Goal: Information Seeking & Learning: Learn about a topic

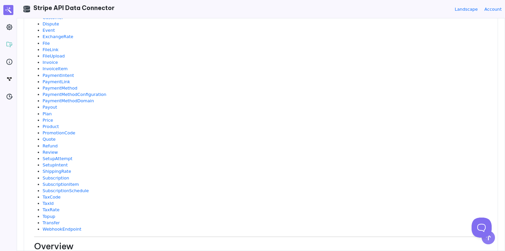
scroll to position [12, 0]
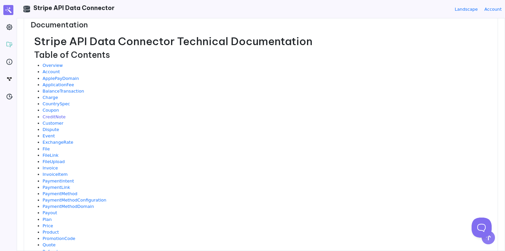
click at [48, 117] on link "CreditNote" at bounding box center [54, 116] width 23 height 5
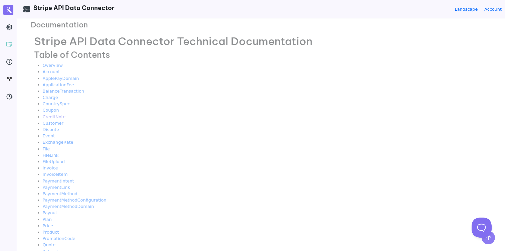
scroll to position [0, 0]
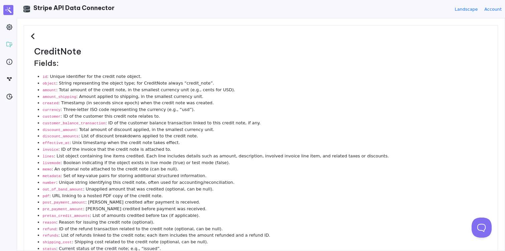
click at [32, 38] on icon at bounding box center [34, 36] width 6 height 7
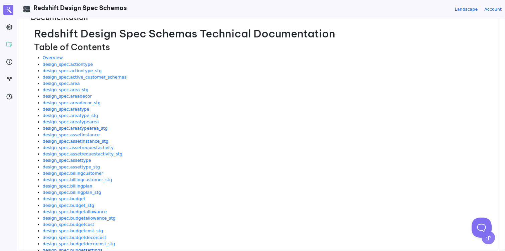
scroll to position [67, 0]
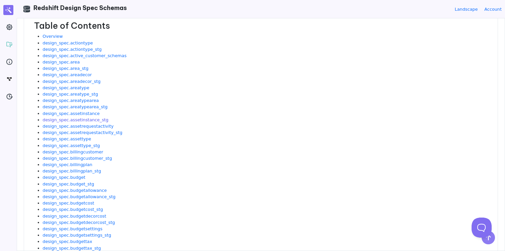
click at [75, 120] on link "design_spec.assetinstance_stg" at bounding box center [76, 119] width 66 height 5
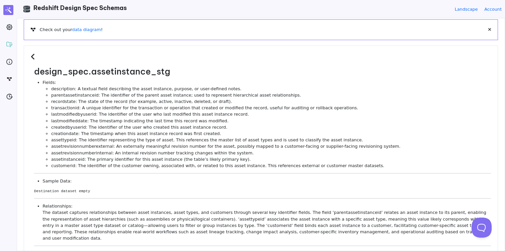
scroll to position [0, 0]
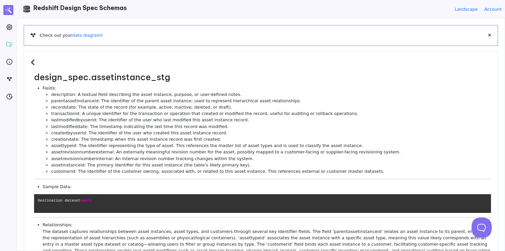
click at [32, 62] on icon at bounding box center [34, 62] width 6 height 7
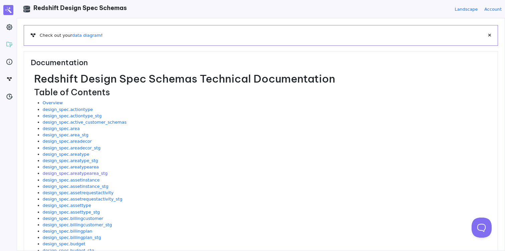
click at [72, 174] on link "design_spec.areatypearea_stg" at bounding box center [75, 173] width 65 height 5
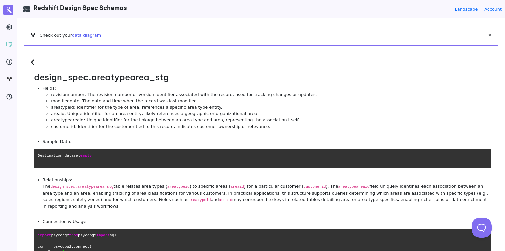
click at [85, 34] on link "data diagram" at bounding box center [86, 35] width 29 height 5
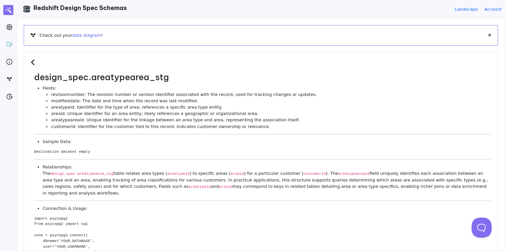
click at [85, 34] on link "data diagram" at bounding box center [86, 35] width 29 height 5
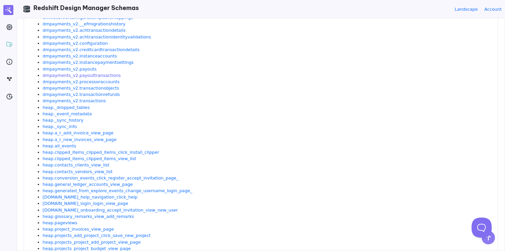
scroll to position [1315, 0]
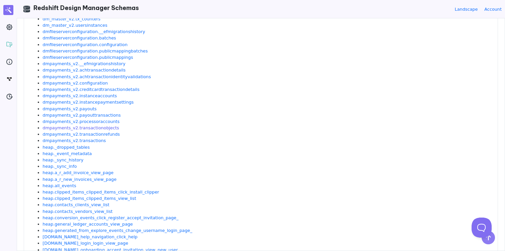
click at [61, 126] on link "dmpayments_v2.transactionobjects" at bounding box center [81, 127] width 77 height 5
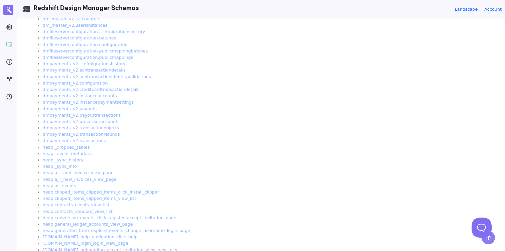
scroll to position [0, 0]
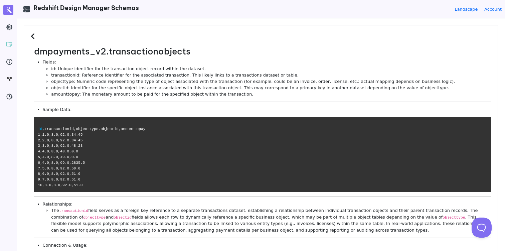
click at [34, 37] on icon at bounding box center [34, 36] width 6 height 7
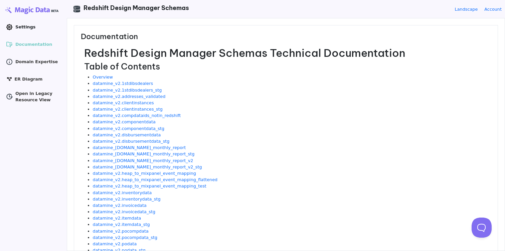
click at [17, 27] on span "Settings" at bounding box center [25, 27] width 20 height 6
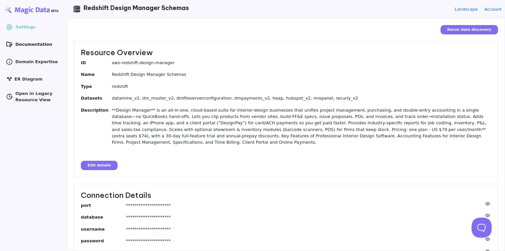
click at [24, 45] on span "Documentation" at bounding box center [33, 44] width 37 height 6
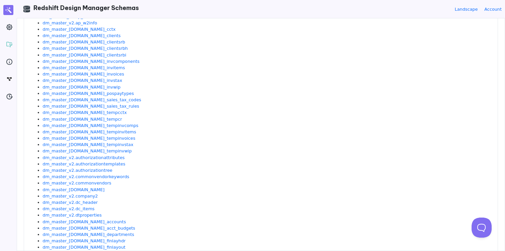
scroll to position [524, 0]
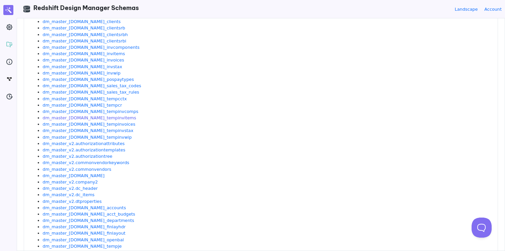
click at [74, 117] on link "dm_master_v2.ar_tempinvitems" at bounding box center [90, 117] width 94 height 5
click at [76, 98] on link "dm_master_v2.ar_tempcctx" at bounding box center [85, 98] width 84 height 5
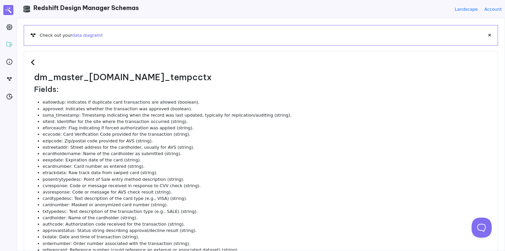
click at [84, 36] on link "data diagram" at bounding box center [86, 35] width 29 height 5
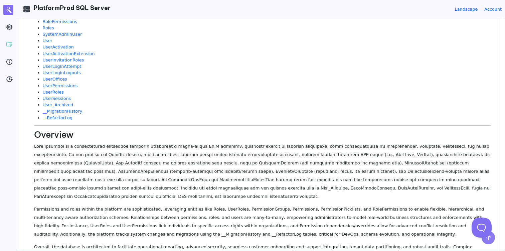
scroll to position [178, 0]
click at [353, 155] on p at bounding box center [262, 170] width 457 height 59
copy p "HubSpot"
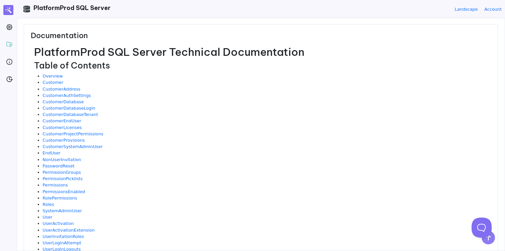
scroll to position [0, 0]
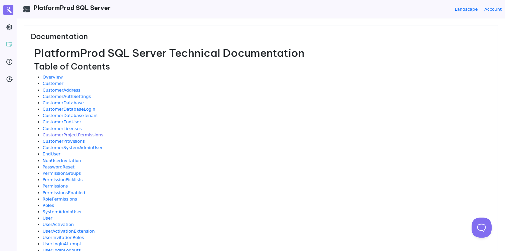
click at [64, 136] on link "CustomerProjectPermissions" at bounding box center [73, 134] width 61 height 5
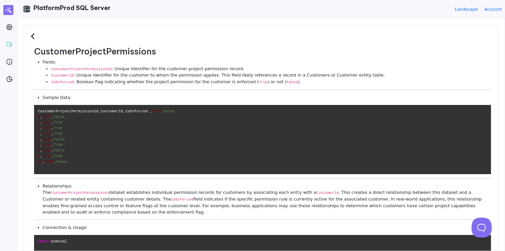
click at [32, 38] on icon at bounding box center [34, 36] width 6 height 7
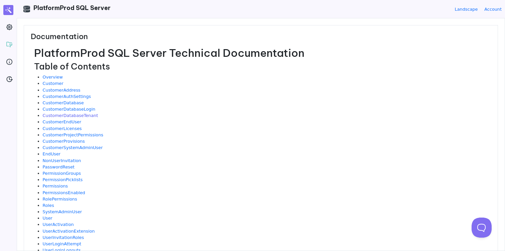
click at [57, 116] on link "CustomerDatabaseTenant" at bounding box center [70, 115] width 55 height 5
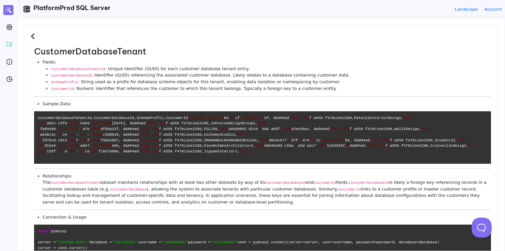
click at [32, 35] on icon at bounding box center [34, 36] width 6 height 7
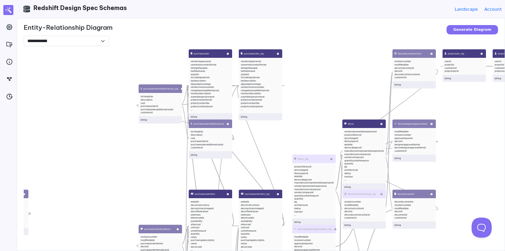
drag, startPoint x: 139, startPoint y: 83, endPoint x: 88, endPoint y: 46, distance: 62.5
click at [88, 46] on div "table_name_to_pk_column table_name pk_column billing active_customer_schemas sc…" at bounding box center [276, 171] width 505 height 251
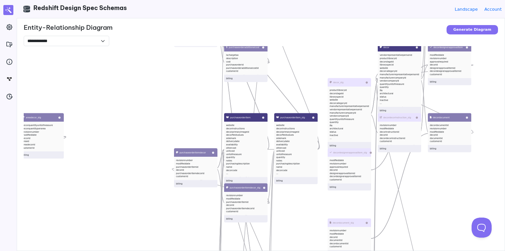
drag, startPoint x: 112, startPoint y: 168, endPoint x: 149, endPoint y: 88, distance: 88.4
click at [149, 88] on div "table_name_to_pk_column table_name pk_column billing active_customer_schemas sc…" at bounding box center [276, 171] width 505 height 251
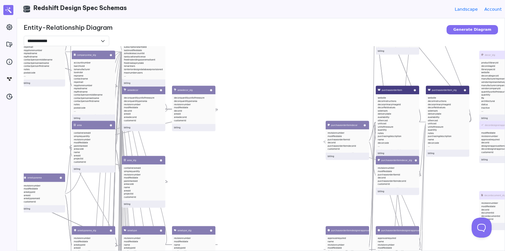
drag, startPoint x: 149, startPoint y: 88, endPoint x: 321, endPoint y: 70, distance: 173.1
click at [321, 70] on div "table_name_to_pk_column table_name pk_column billing active_customer_schemas sc…" at bounding box center [276, 171] width 505 height 251
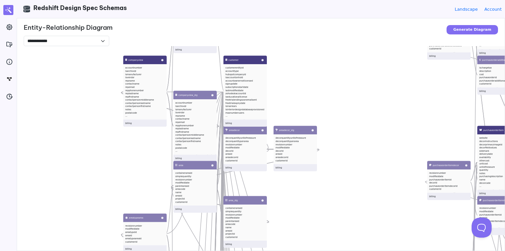
drag, startPoint x: 277, startPoint y: 51, endPoint x: 355, endPoint y: 85, distance: 85.0
click at [355, 85] on div "table_name_to_pk_column table_name pk_column billing active_customer_schemas sc…" at bounding box center [276, 171] width 505 height 251
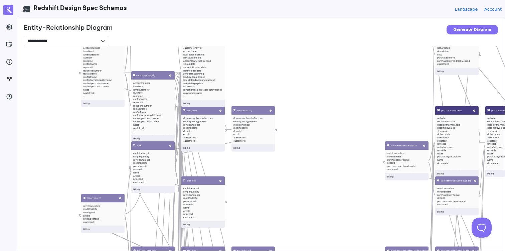
drag, startPoint x: 101, startPoint y: 88, endPoint x: 52, endPoint y: 65, distance: 53.2
click at [52, 65] on div "table_name_to_pk_column table_name pk_column billing active_customer_schemas sc…" at bounding box center [276, 171] width 505 height 251
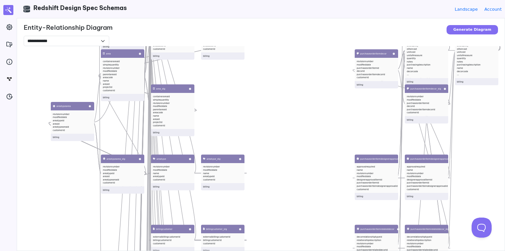
drag, startPoint x: 343, startPoint y: 103, endPoint x: 318, endPoint y: 10, distance: 95.9
click at [318, 10] on div "**********" at bounding box center [261, 125] width 489 height 251
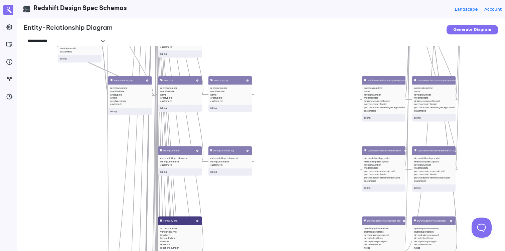
drag, startPoint x: 297, startPoint y: 123, endPoint x: 307, endPoint y: 36, distance: 88.2
click at [307, 36] on div "**********" at bounding box center [261, 134] width 488 height 232
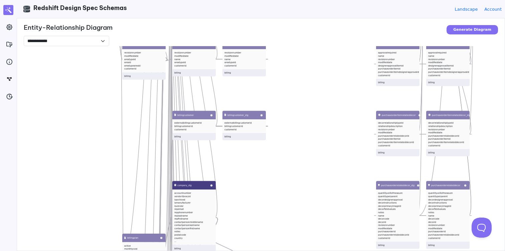
drag, startPoint x: 302, startPoint y: 108, endPoint x: 340, endPoint y: 24, distance: 92.2
click at [340, 25] on div "**********" at bounding box center [261, 134] width 488 height 232
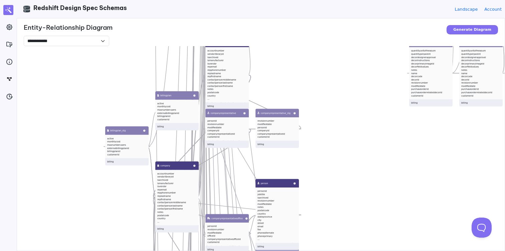
drag, startPoint x: 314, startPoint y: 123, endPoint x: 321, endPoint y: 40, distance: 82.9
click at [321, 40] on div "**********" at bounding box center [261, 134] width 488 height 232
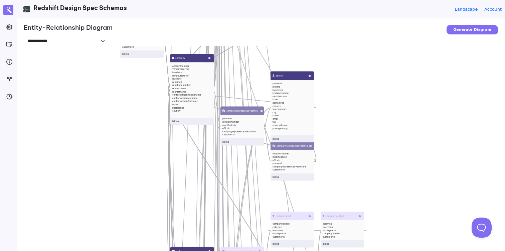
drag, startPoint x: 335, startPoint y: 147, endPoint x: 350, endPoint y: 37, distance: 111.1
click at [350, 37] on div "**********" at bounding box center [261, 134] width 488 height 232
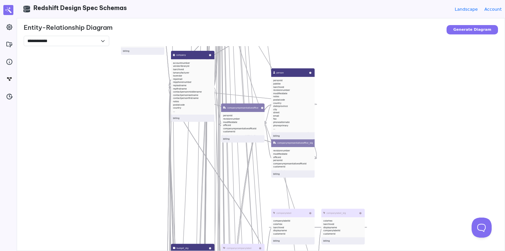
drag, startPoint x: 370, startPoint y: 133, endPoint x: 348, endPoint y: 40, distance: 95.2
click at [348, 40] on div "**********" at bounding box center [261, 134] width 488 height 232
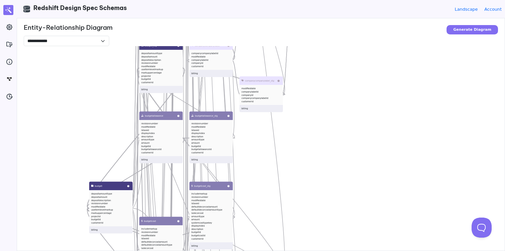
drag, startPoint x: 392, startPoint y: 138, endPoint x: 382, endPoint y: 21, distance: 117.4
click at [382, 21] on div "**********" at bounding box center [261, 134] width 488 height 232
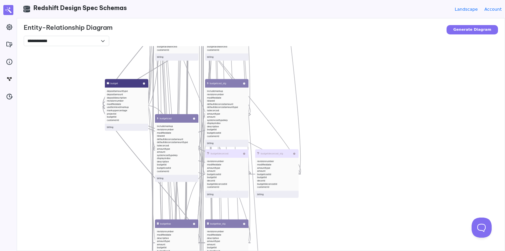
drag, startPoint x: 376, startPoint y: 177, endPoint x: 392, endPoint y: 80, distance: 97.6
click at [392, 80] on div "table_name_to_pk_column table_name pk_column billing active_customer_schemas sc…" at bounding box center [276, 171] width 505 height 251
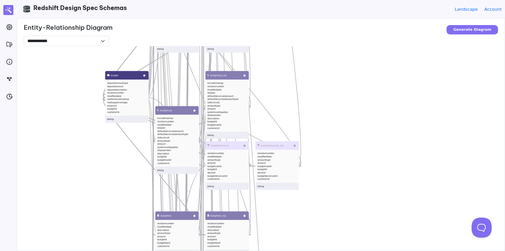
drag, startPoint x: 344, startPoint y: 119, endPoint x: 370, endPoint y: 31, distance: 91.4
click at [370, 31] on div "**********" at bounding box center [261, 134] width 488 height 232
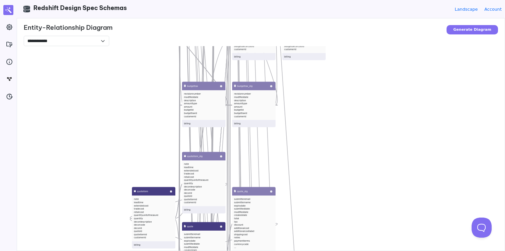
drag, startPoint x: 374, startPoint y: 111, endPoint x: 387, endPoint y: -21, distance: 133.4
click at [387, 0] on html "**********" at bounding box center [252, 125] width 505 height 251
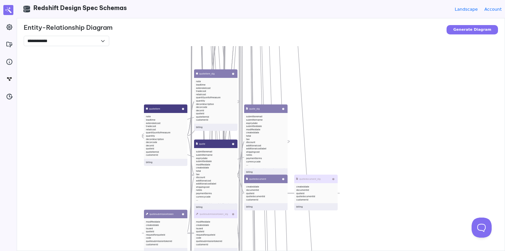
drag, startPoint x: 353, startPoint y: 138, endPoint x: 354, endPoint y: 44, distance: 93.9
click at [354, 50] on div "table_name_to_pk_column table_name pk_column billing active_customer_schemas sc…" at bounding box center [276, 171] width 505 height 251
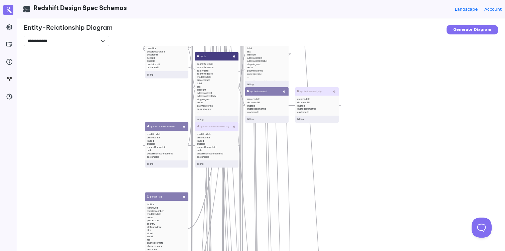
drag, startPoint x: 353, startPoint y: 169, endPoint x: 357, endPoint y: 82, distance: 88.0
click at [357, 84] on div "table_name_to_pk_column table_name pk_column billing active_customer_schemas sc…" at bounding box center [276, 171] width 505 height 251
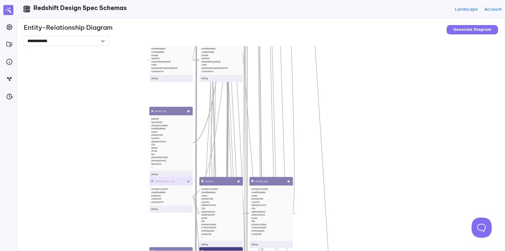
drag, startPoint x: 356, startPoint y: 132, endPoint x: 367, endPoint y: 32, distance: 100.8
click at [367, 36] on div "**********" at bounding box center [261, 134] width 488 height 232
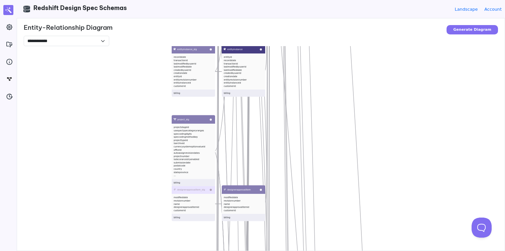
drag, startPoint x: 354, startPoint y: 140, endPoint x: 366, endPoint y: 33, distance: 107.3
click at [366, 33] on div "**********" at bounding box center [261, 134] width 488 height 232
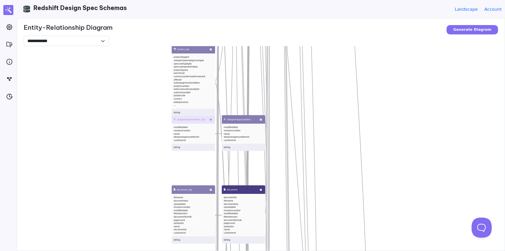
drag, startPoint x: 357, startPoint y: 174, endPoint x: 357, endPoint y: 93, distance: 81.2
click at [357, 93] on div "table_name_to_pk_column table_name pk_column billing active_customer_schemas sc…" at bounding box center [276, 171] width 505 height 251
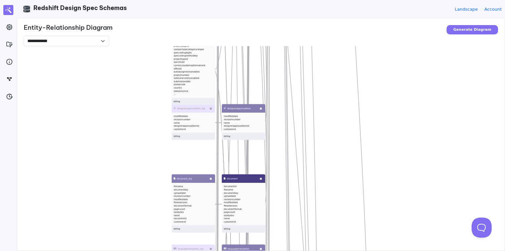
drag, startPoint x: 361, startPoint y: 143, endPoint x: 361, endPoint y: 2, distance: 141.4
click at [361, 2] on div "**********" at bounding box center [261, 125] width 489 height 251
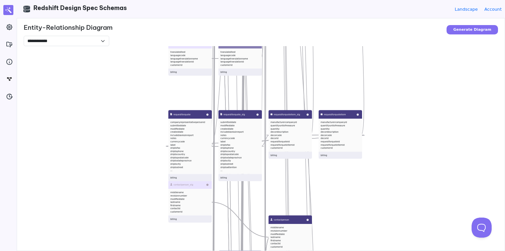
drag, startPoint x: 371, startPoint y: 124, endPoint x: 367, endPoint y: 50, distance: 74.0
click at [367, 52] on div "table_name_to_pk_column table_name pk_column billing active_customer_schemas sc…" at bounding box center [276, 171] width 505 height 251
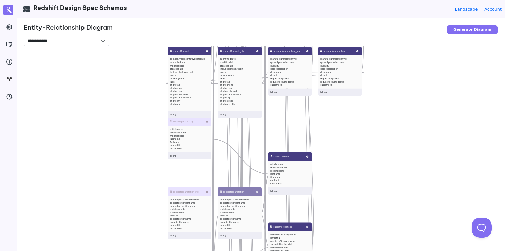
drag, startPoint x: 377, startPoint y: 101, endPoint x: 376, endPoint y: 47, distance: 54.5
click at [376, 47] on div "table_name_to_pk_column table_name pk_column billing active_customer_schemas sc…" at bounding box center [276, 171] width 505 height 251
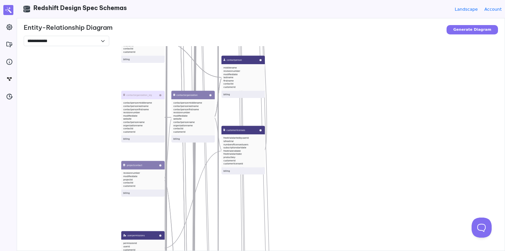
drag, startPoint x: 388, startPoint y: 151, endPoint x: 365, endPoint y: 44, distance: 109.4
click at [365, 44] on div "**********" at bounding box center [261, 134] width 488 height 232
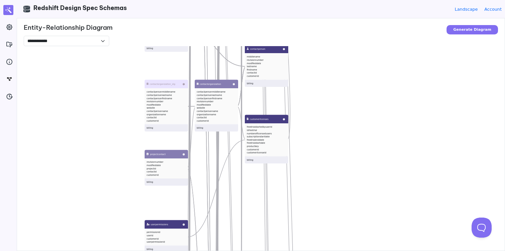
click at [471, 29] on button "Generate Diagram" at bounding box center [472, 29] width 51 height 9
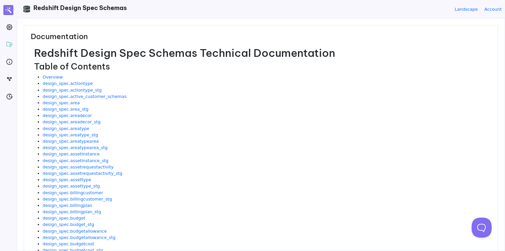
click at [58, 132] on li "design_spec.areatype_stg" at bounding box center [267, 135] width 449 height 6
click at [66, 127] on link "design_spec.areatype" at bounding box center [66, 128] width 47 height 5
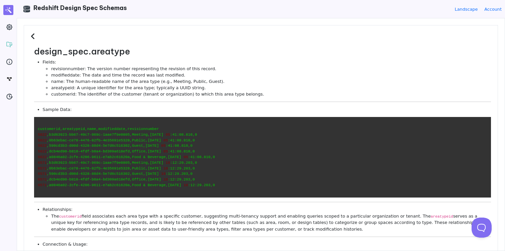
click at [33, 37] on icon at bounding box center [34, 36] width 6 height 7
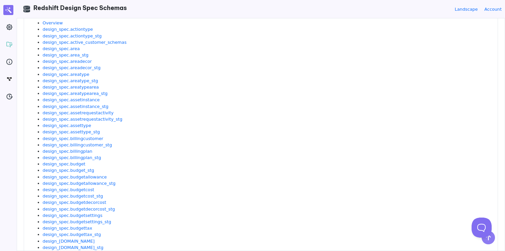
scroll to position [59, 0]
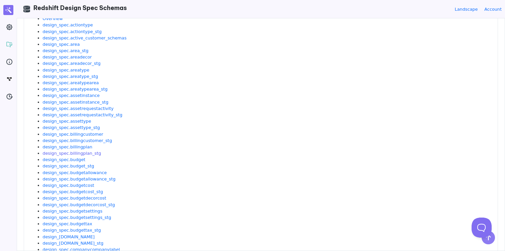
click at [73, 153] on link "design_spec.billingplan_stg" at bounding box center [72, 153] width 59 height 5
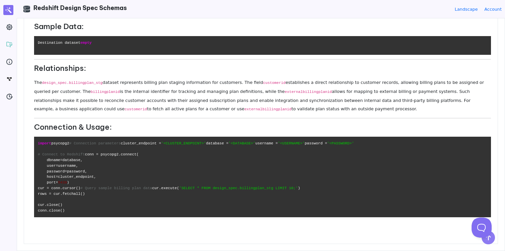
scroll to position [0, 0]
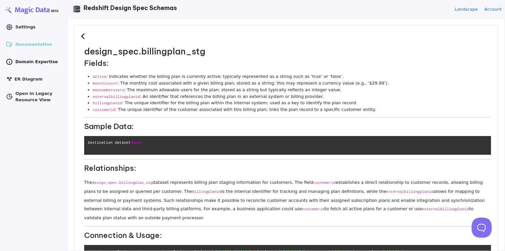
click at [35, 62] on span "Domain Expertise" at bounding box center [36, 62] width 42 height 6
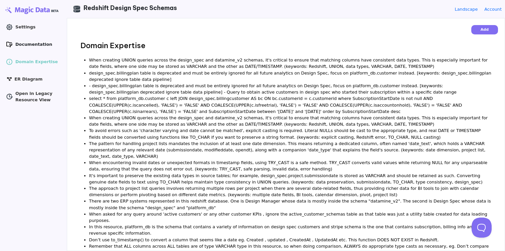
click at [11, 44] on icon ".cls-1 { stroke-width: 0px; }" at bounding box center [9, 44] width 7 height 7
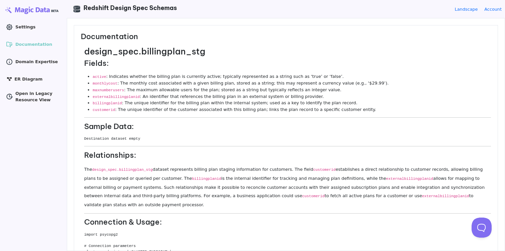
click at [10, 42] on icon at bounding box center [9, 45] width 6 height 6
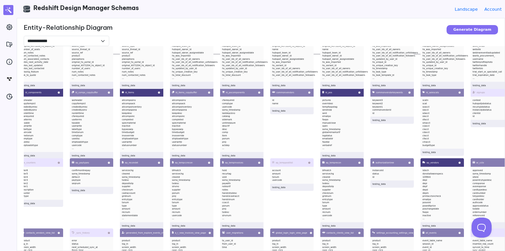
drag, startPoint x: 90, startPoint y: 198, endPoint x: 372, endPoint y: 129, distance: 290.0
click at [372, 129] on div "1stdibsdealers_stg id comparename website dealer testing_data pocompdata compty…" at bounding box center [276, 171] width 505 height 251
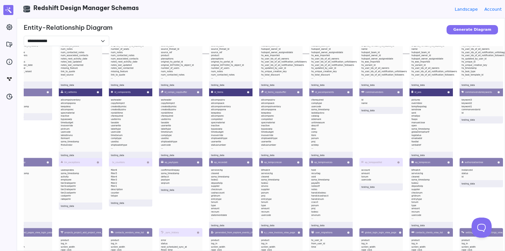
drag, startPoint x: 277, startPoint y: 129, endPoint x: 436, endPoint y: 127, distance: 158.5
click at [430, 127] on div "1stdibsdealers_stg id comparename website dealer testing_data pocompdata compty…" at bounding box center [276, 171] width 505 height 251
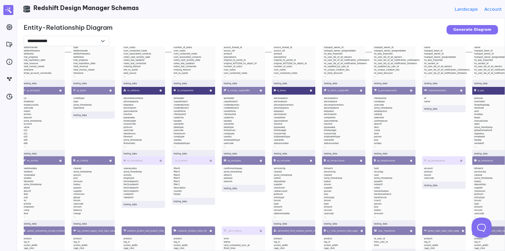
drag, startPoint x: 162, startPoint y: 150, endPoint x: 418, endPoint y: 112, distance: 258.6
drag, startPoint x: 219, startPoint y: 122, endPoint x: 279, endPoint y: 136, distance: 62.3
drag, startPoint x: 128, startPoint y: 95, endPoint x: 197, endPoint y: 122, distance: 73.9
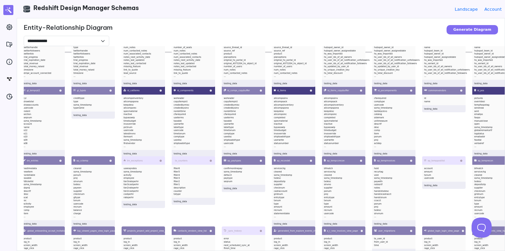
drag, startPoint x: 118, startPoint y: 125, endPoint x: 99, endPoint y: 132, distance: 20.1
click at [99, 132] on div "1stdibsdealers_stg id comparename website dealer testing_data pocompdata compty…" at bounding box center [276, 171] width 505 height 251
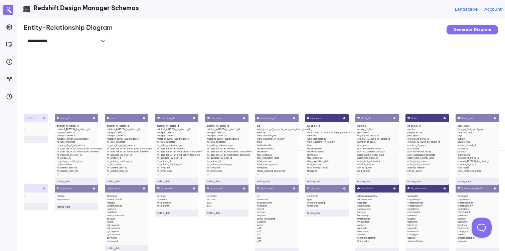
drag, startPoint x: 99, startPoint y: 131, endPoint x: 335, endPoint y: 236, distance: 258.3
click at [335, 236] on div "1stdibsdealers_stg id comparename website dealer testing_data pocompdata compty…" at bounding box center [276, 171] width 505 height 251
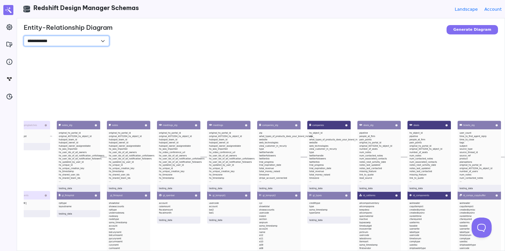
click at [103, 41] on select "**********" at bounding box center [67, 41] width 86 height 10
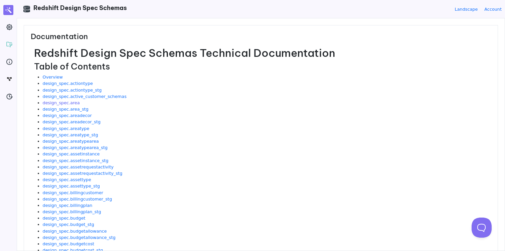
click at [66, 103] on link "design_spec.area" at bounding box center [61, 102] width 37 height 5
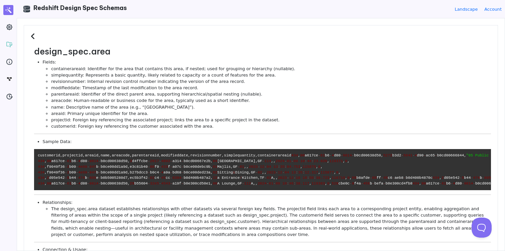
click at [32, 36] on icon at bounding box center [34, 36] width 6 height 7
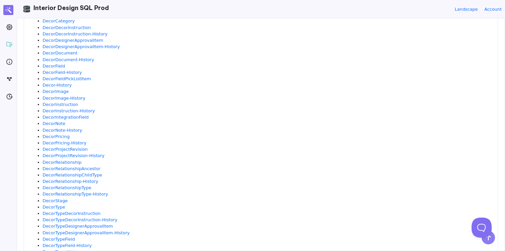
scroll to position [369, 0]
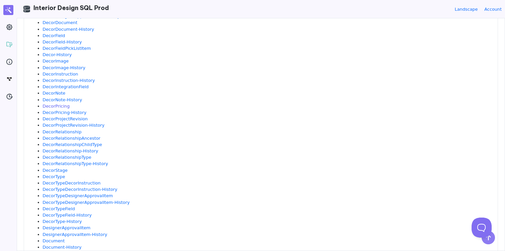
click at [56, 106] on link "DecorPricing" at bounding box center [56, 106] width 27 height 5
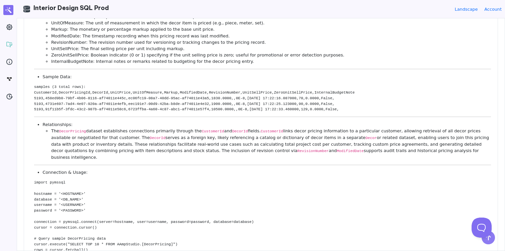
scroll to position [0, 0]
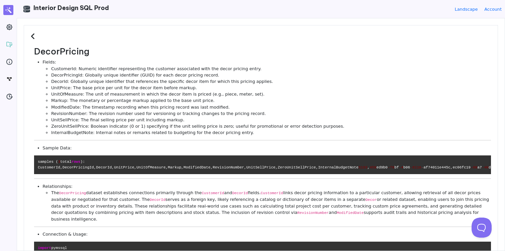
click at [31, 36] on icon at bounding box center [34, 36] width 6 height 7
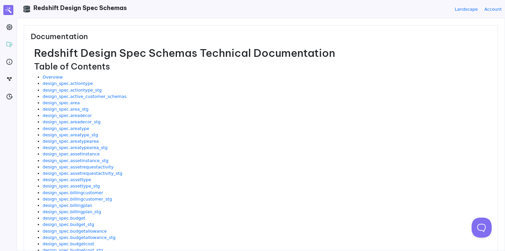
click at [62, 100] on li "design_spec.area" at bounding box center [267, 103] width 449 height 6
click at [62, 97] on link "design_spec.active_customer_schemas" at bounding box center [85, 96] width 84 height 5
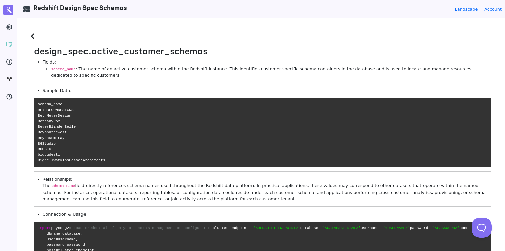
click at [32, 38] on icon at bounding box center [34, 36] width 6 height 7
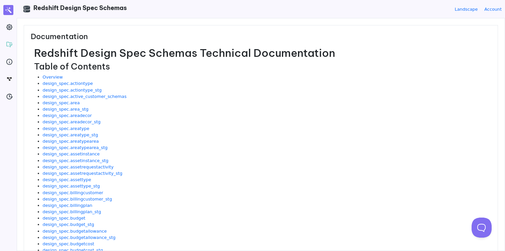
click at [142, 55] on h1 "Redshift Design Spec Schemas Technical Documentation" at bounding box center [262, 52] width 457 height 13
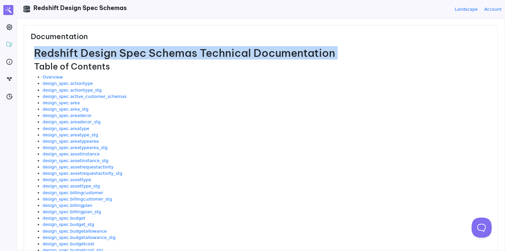
click at [142, 55] on h1 "Redshift Design Spec Schemas Technical Documentation" at bounding box center [262, 52] width 457 height 13
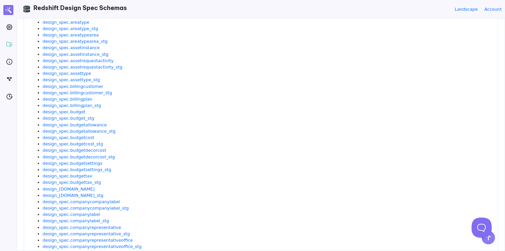
scroll to position [163, 0]
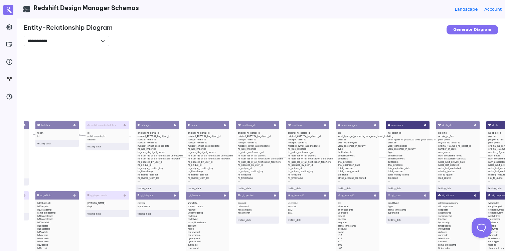
drag, startPoint x: 132, startPoint y: 67, endPoint x: 254, endPoint y: 63, distance: 122.1
click at [254, 63] on div "1stdibsdealers_stg id comparename website dealer testing_data pocompdata compty…" at bounding box center [276, 171] width 505 height 251
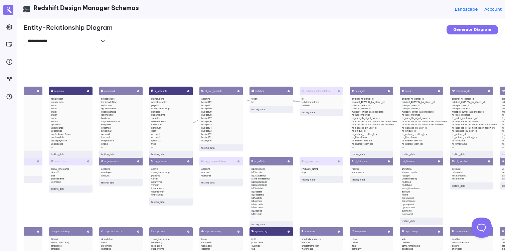
drag, startPoint x: 177, startPoint y: 55, endPoint x: 374, endPoint y: 14, distance: 201.2
click at [372, 16] on div "**********" at bounding box center [261, 125] width 489 height 251
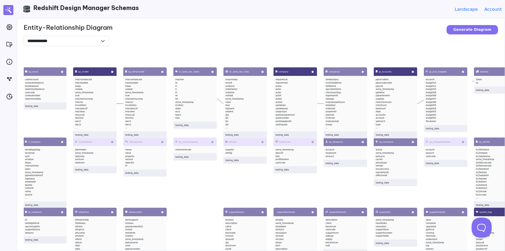
drag, startPoint x: 180, startPoint y: 56, endPoint x: 396, endPoint y: 42, distance: 216.7
click at [395, 42] on div "**********" at bounding box center [261, 134] width 488 height 232
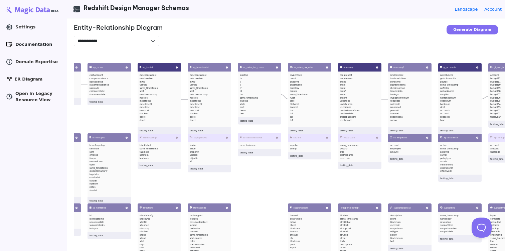
click at [19, 43] on span "Documentation" at bounding box center [33, 44] width 37 height 6
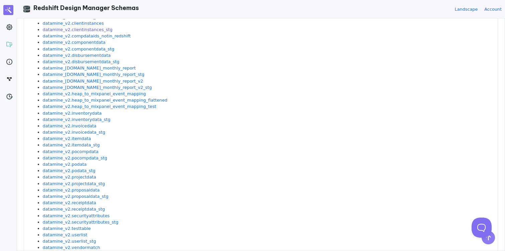
scroll to position [94, 0]
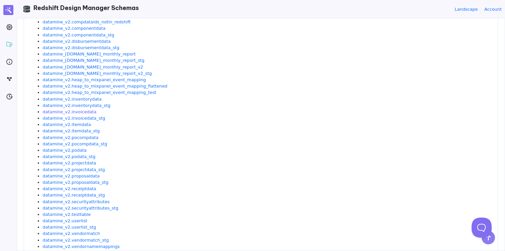
click at [80, 111] on link "datamine_v2.invoicedata" at bounding box center [70, 111] width 54 height 5
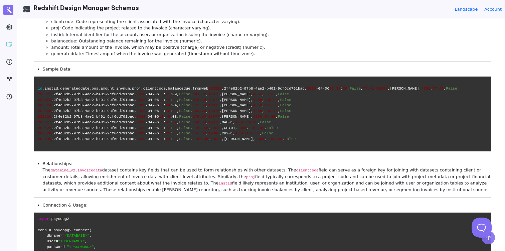
scroll to position [0, 0]
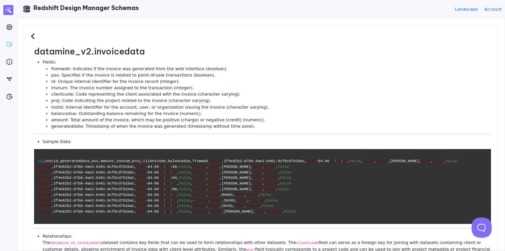
click at [32, 20] on div "datamine_v2.invoicedata Fields: fromweb: Indicates if the invoice was generated…" at bounding box center [261, 134] width 488 height 232
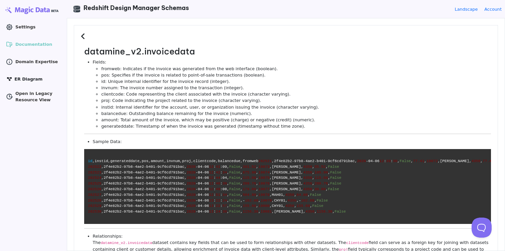
click at [22, 83] on link "ER Diagram" at bounding box center [33, 79] width 60 height 11
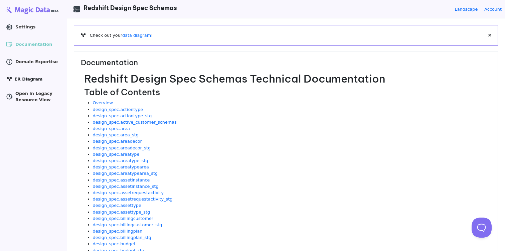
click at [28, 80] on span "ER Diagram" at bounding box center [28, 79] width 28 height 6
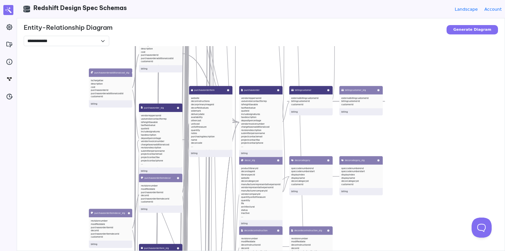
click at [95, 151] on div "table_name_to_pk_column table_name pk_column billing active_customer_schemas sc…" at bounding box center [276, 171] width 505 height 251
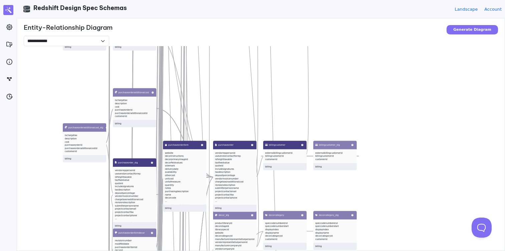
drag, startPoint x: 112, startPoint y: 142, endPoint x: 81, endPoint y: 211, distance: 75.6
click at [82, 209] on div "table_name_to_pk_column table_name pk_column billing active_customer_schemas sc…" at bounding box center [276, 171] width 505 height 251
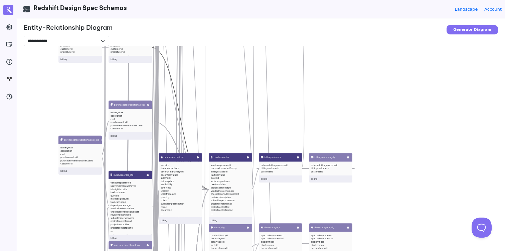
drag, startPoint x: 166, startPoint y: 64, endPoint x: 166, endPoint y: 233, distance: 169.8
click at [166, 233] on div "table_name_to_pk_column table_name pk_column billing active_customer_schemas sc…" at bounding box center [276, 171] width 505 height 251
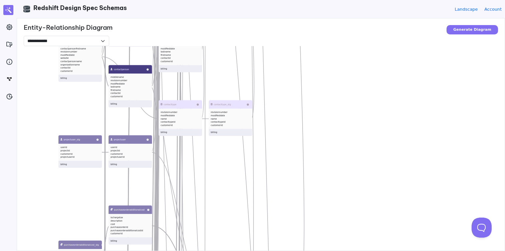
drag, startPoint x: 64, startPoint y: 86, endPoint x: 59, endPoint y: 229, distance: 143.9
click at [59, 228] on div "table_name_to_pk_column table_name pk_column billing active_customer_schemas sc…" at bounding box center [276, 171] width 505 height 251
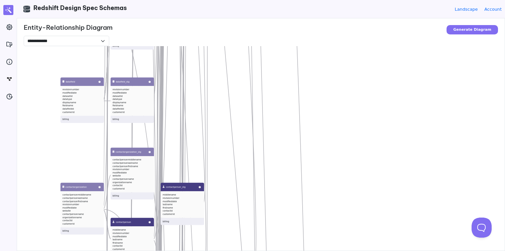
drag, startPoint x: 34, startPoint y: 139, endPoint x: 41, endPoint y: 255, distance: 116.2
click at [41, 251] on html "**********" at bounding box center [252, 125] width 505 height 251
drag, startPoint x: 47, startPoint y: 139, endPoint x: 47, endPoint y: 239, distance: 100.0
click at [47, 237] on div "table_name_to_pk_column table_name pk_column billing active_customer_schemas sc…" at bounding box center [276, 171] width 505 height 251
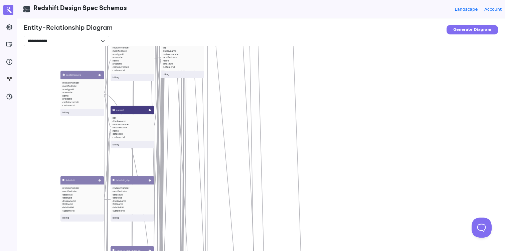
drag, startPoint x: 49, startPoint y: 119, endPoint x: 49, endPoint y: 229, distance: 110.7
click at [49, 221] on div "table_name_to_pk_column table_name pk_column billing active_customer_schemas sc…" at bounding box center [276, 171] width 505 height 251
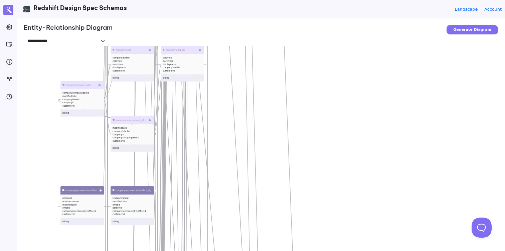
drag, startPoint x: 51, startPoint y: 142, endPoint x: 51, endPoint y: 262, distance: 120.3
click at [51, 251] on html "**********" at bounding box center [252, 125] width 505 height 251
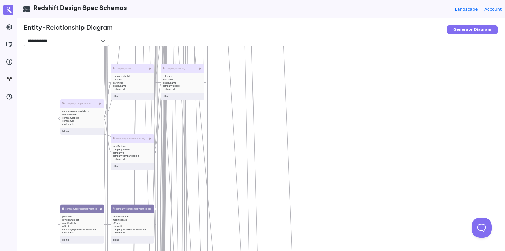
drag, startPoint x: 47, startPoint y: 146, endPoint x: 47, endPoint y: 248, distance: 101.3
click at [47, 243] on div "table_name_to_pk_column table_name pk_column billing active_customer_schemas sc…" at bounding box center [276, 171] width 505 height 251
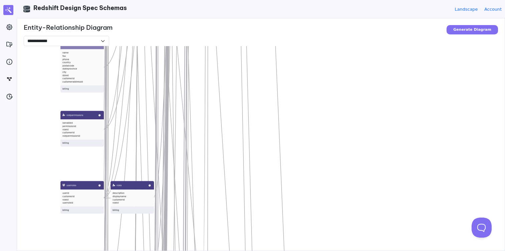
drag, startPoint x: 53, startPoint y: 158, endPoint x: 53, endPoint y: 275, distance: 116.7
click at [53, 251] on html "**********" at bounding box center [252, 125] width 505 height 251
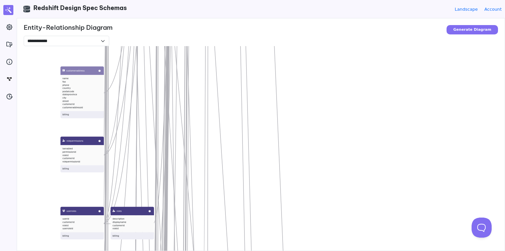
drag, startPoint x: 42, startPoint y: 134, endPoint x: 42, endPoint y: 189, distance: 55.2
click at [42, 187] on div "table_name_to_pk_column table_name pk_column billing active_customer_schemas sc…" at bounding box center [276, 171] width 505 height 251
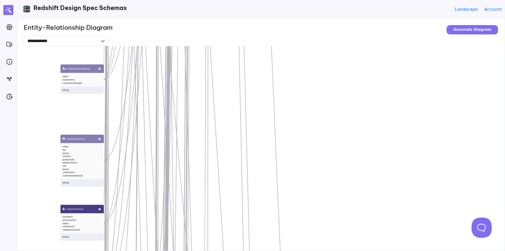
drag, startPoint x: 44, startPoint y: 103, endPoint x: 44, endPoint y: 224, distance: 121.0
click at [44, 223] on div "table_name_to_pk_column table_name pk_column billing active_customer_schemas sc…" at bounding box center [276, 171] width 505 height 251
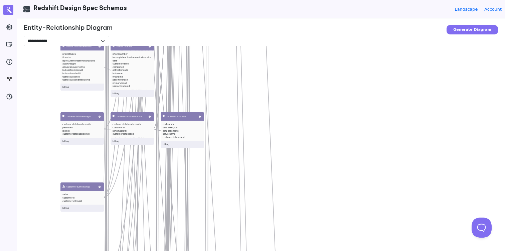
drag, startPoint x: 43, startPoint y: 115, endPoint x: 43, endPoint y: 249, distance: 133.7
click at [43, 239] on div "table_name_to_pk_column table_name pk_column billing active_customer_schemas sc…" at bounding box center [276, 171] width 505 height 251
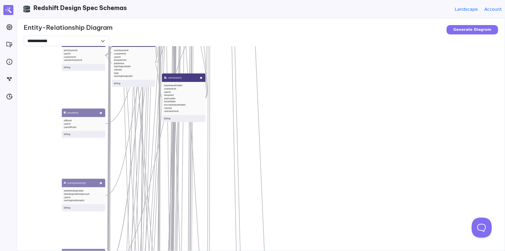
drag, startPoint x: 54, startPoint y: 122, endPoint x: 69, endPoint y: 275, distance: 153.8
click at [69, 251] on html "**********" at bounding box center [252, 125] width 505 height 251
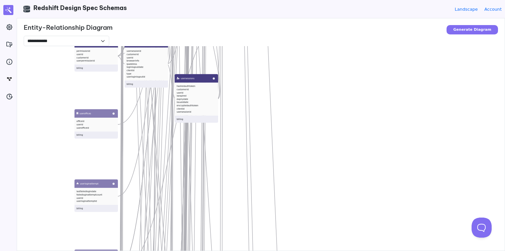
drag, startPoint x: 59, startPoint y: 89, endPoint x: 59, endPoint y: 224, distance: 134.4
click at [59, 218] on div "table_name_to_pk_column table_name pk_column billing active_customer_schemas sc…" at bounding box center [276, 171] width 505 height 251
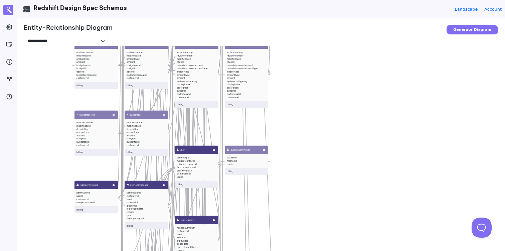
drag, startPoint x: 41, startPoint y: 110, endPoint x: 42, endPoint y: 209, distance: 99.6
click at [41, 209] on div "table_name_to_pk_column table_name pk_column billing active_customer_schemas sc…" at bounding box center [276, 171] width 505 height 251
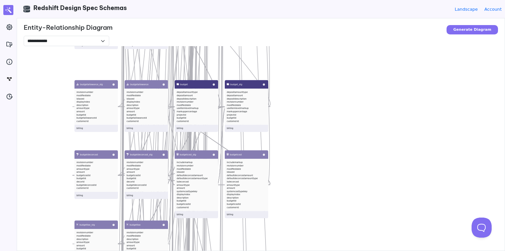
drag, startPoint x: 39, startPoint y: 140, endPoint x: 39, endPoint y: 240, distance: 100.6
click at [39, 240] on div "table_name_to_pk_column table_name pk_column billing active_customer_schemas sc…" at bounding box center [276, 171] width 505 height 251
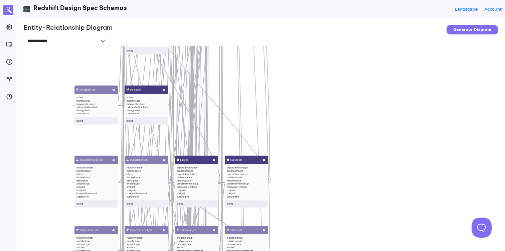
drag, startPoint x: 41, startPoint y: 114, endPoint x: 41, endPoint y: 270, distance: 155.8
click at [41, 251] on html "**********" at bounding box center [252, 125] width 505 height 251
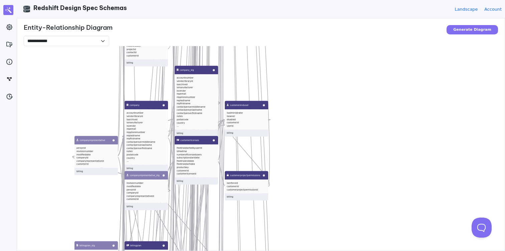
drag, startPoint x: 55, startPoint y: 237, endPoint x: 55, endPoint y: 275, distance: 37.8
click at [55, 251] on html "**********" at bounding box center [252, 125] width 505 height 251
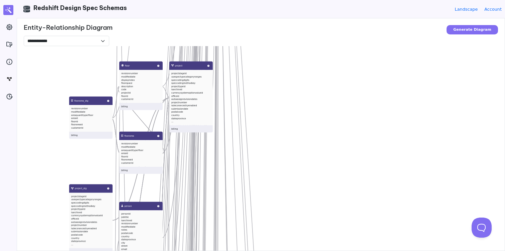
drag, startPoint x: 54, startPoint y: 170, endPoint x: 54, endPoint y: 261, distance: 90.6
click at [54, 251] on html "**********" at bounding box center [252, 125] width 505 height 251
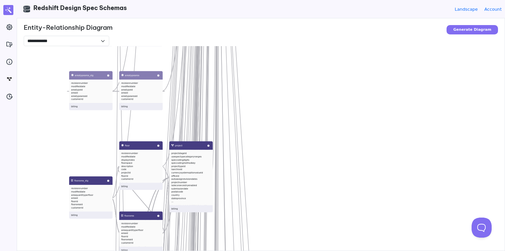
drag, startPoint x: 53, startPoint y: 91, endPoint x: 53, endPoint y: 238, distance: 146.8
click at [53, 221] on div "table_name_to_pk_column table_name pk_column billing active_customer_schemas sc…" at bounding box center [276, 171] width 505 height 251
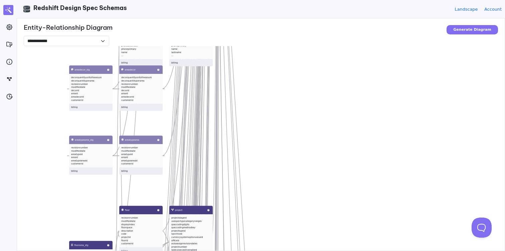
drag, startPoint x: 49, startPoint y: 104, endPoint x: 49, endPoint y: 203, distance: 99.3
click at [49, 191] on div "table_name_to_pk_column table_name pk_column billing active_customer_schemas sc…" at bounding box center [276, 171] width 505 height 251
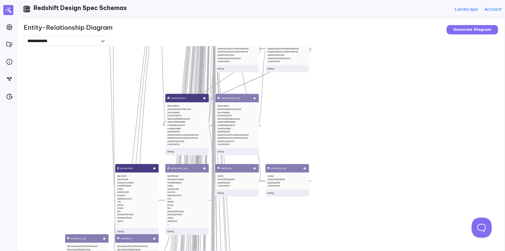
drag, startPoint x: 52, startPoint y: 98, endPoint x: 47, endPoint y: 193, distance: 95.4
click at [47, 193] on div "table_name_to_pk_column table_name pk_column billing active_customer_schemas sc…" at bounding box center [276, 171] width 505 height 251
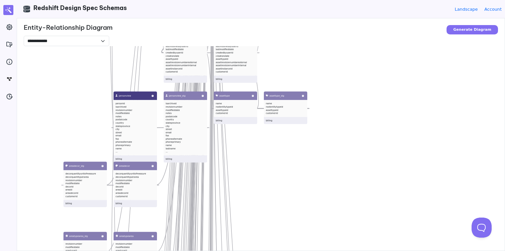
drag, startPoint x: 47, startPoint y: 167, endPoint x: 46, endPoint y: 91, distance: 76.2
click at [46, 91] on div "table_name_to_pk_column table_name pk_column billing active_customer_schemas sc…" at bounding box center [276, 171] width 505 height 251
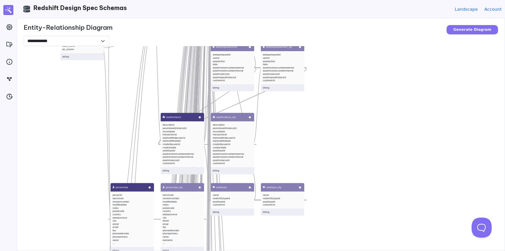
drag, startPoint x: 80, startPoint y: 103, endPoint x: 78, endPoint y: 197, distance: 94.0
click at [78, 197] on div "table_name_to_pk_column table_name pk_column billing active_customer_schemas sc…" at bounding box center [276, 171] width 505 height 251
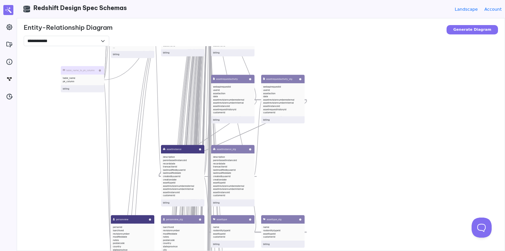
drag, startPoint x: 80, startPoint y: 97, endPoint x: 80, endPoint y: 142, distance: 45.1
click at [80, 142] on div "table_name_to_pk_column table_name pk_column billing active_customer_schemas sc…" at bounding box center [276, 171] width 505 height 251
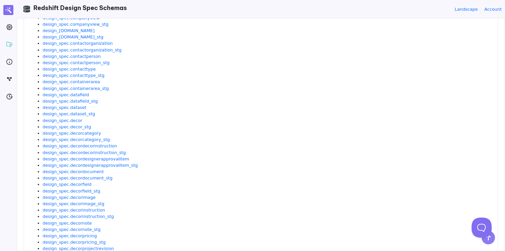
scroll to position [540, 0]
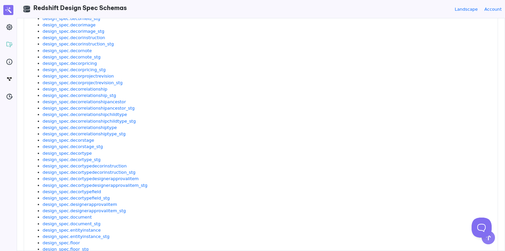
click at [234, 127] on li "design_spec.decorrelationshiptype" at bounding box center [267, 127] width 449 height 6
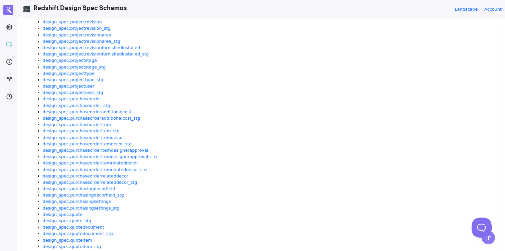
scroll to position [868, 0]
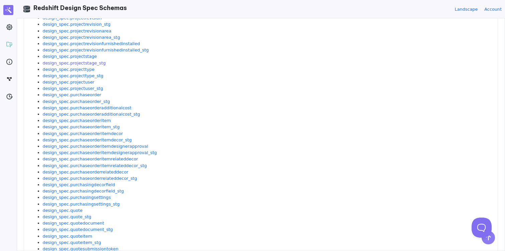
click at [73, 64] on link "design_spec.projectstage_stg" at bounding box center [74, 63] width 63 height 5
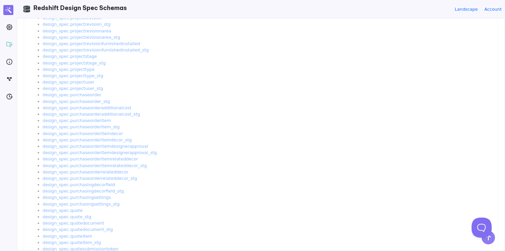
scroll to position [0, 0]
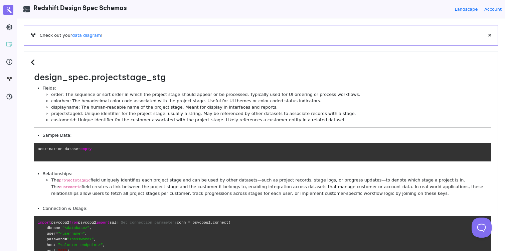
click at [31, 62] on icon at bounding box center [34, 62] width 6 height 7
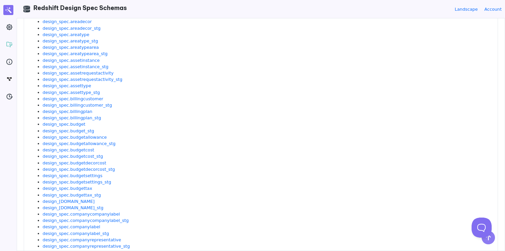
scroll to position [249, 0]
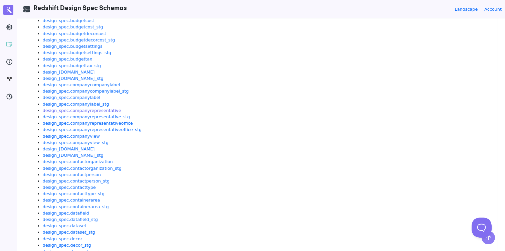
click at [100, 112] on link "design_spec.companyrepresentative" at bounding box center [82, 110] width 79 height 5
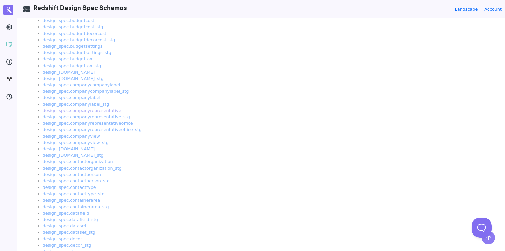
scroll to position [0, 0]
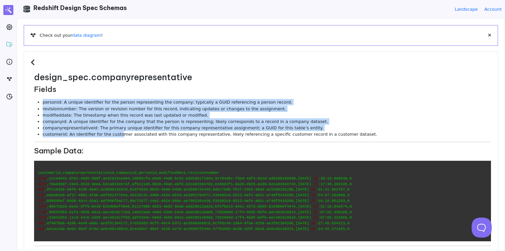
drag, startPoint x: 38, startPoint y: 101, endPoint x: 119, endPoint y: 134, distance: 87.3
click at [119, 134] on ul "personid: A unique identifier for the person representing the company; typicall…" at bounding box center [262, 118] width 457 height 38
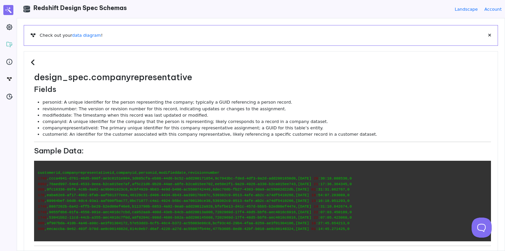
click at [129, 125] on li "companyrepresentativeid: The primary unique identifier for this company represe…" at bounding box center [267, 128] width 449 height 6
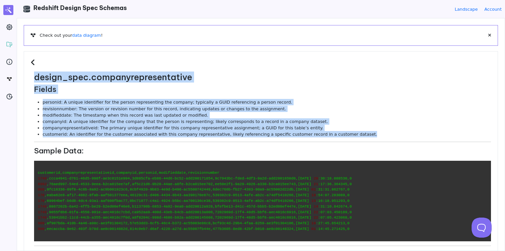
drag, startPoint x: 357, startPoint y: 135, endPoint x: 32, endPoint y: 81, distance: 329.4
click at [32, 81] on dl "design_spec.companyrepresentative Fields personid: A unique identifier for the …" at bounding box center [261, 252] width 461 height 361
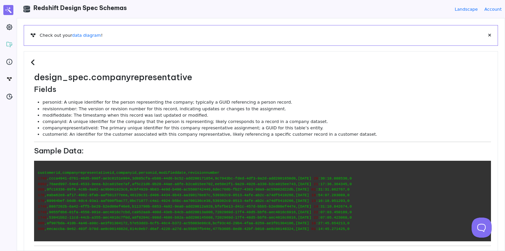
click at [32, 62] on icon at bounding box center [34, 62] width 6 height 7
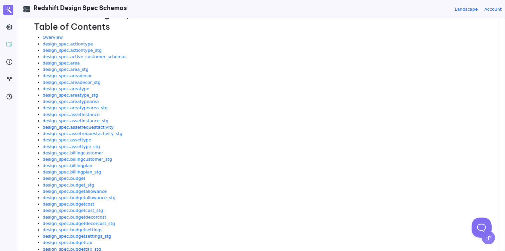
scroll to position [66, 0]
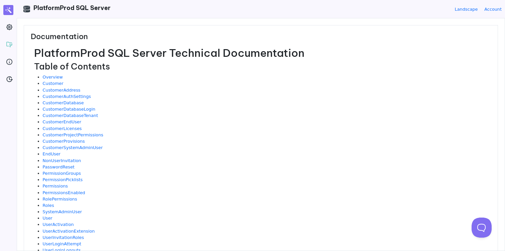
click at [89, 56] on h1 "PlatformProd SQL Server Technical Documentation" at bounding box center [262, 52] width 457 height 13
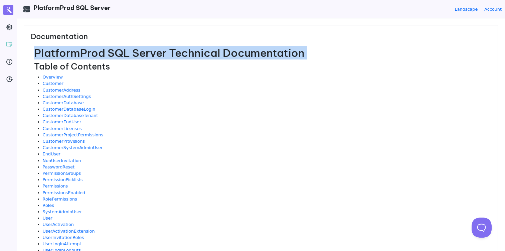
click at [89, 56] on h1 "PlatformProd SQL Server Technical Documentation" at bounding box center [262, 52] width 457 height 13
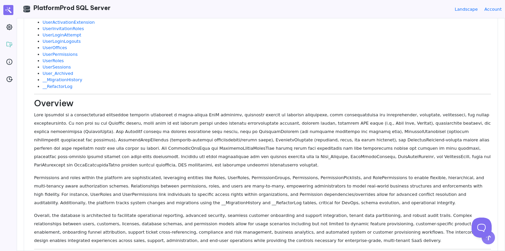
scroll to position [228, 0]
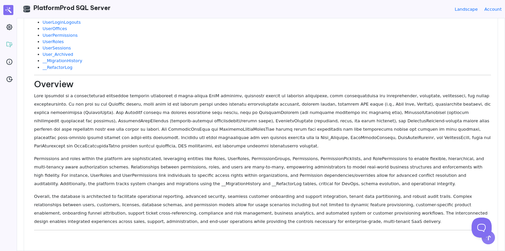
click at [166, 97] on p at bounding box center [262, 121] width 457 height 59
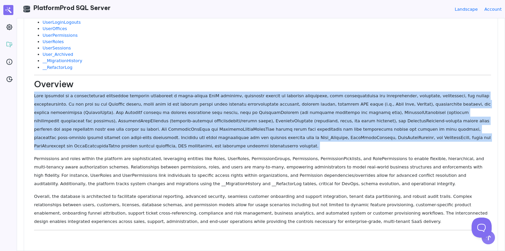
click at [166, 97] on p at bounding box center [262, 121] width 457 height 59
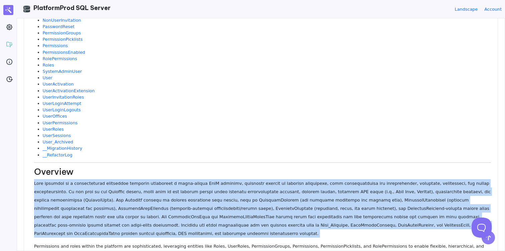
scroll to position [239, 0]
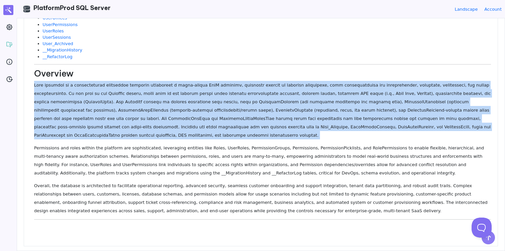
click at [198, 109] on p at bounding box center [262, 110] width 457 height 59
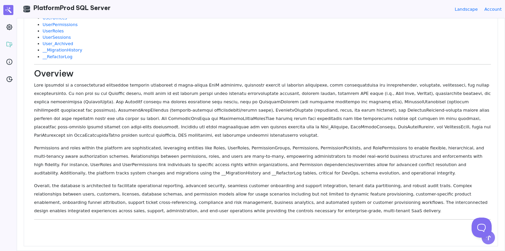
scroll to position [241, 0]
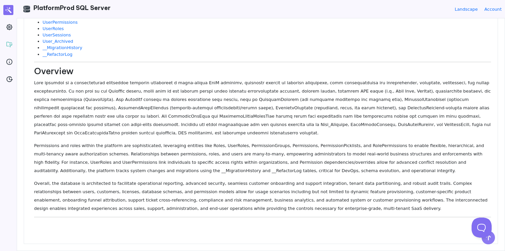
click at [186, 164] on p "Permissions and roles within the platform are sophisticated, leveraging entitie…" at bounding box center [262, 157] width 457 height 33
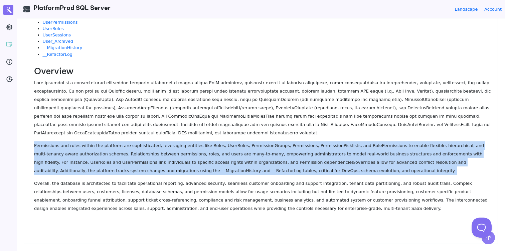
click at [186, 164] on p "Permissions and roles within the platform are sophisticated, leveraging entitie…" at bounding box center [262, 157] width 457 height 33
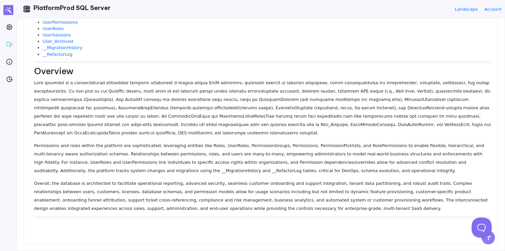
click at [201, 94] on p at bounding box center [262, 108] width 457 height 59
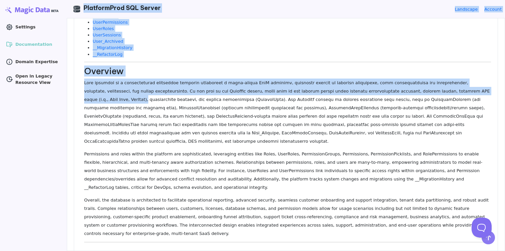
drag, startPoint x: 369, startPoint y: 91, endPoint x: 36, endPoint y: 92, distance: 332.6
click at [36, 92] on div ".cls-1 { clip-path: url(#clippath); } .cls-2 { fill: none; } .cls-2, .cls-3 { s…" at bounding box center [252, 125] width 505 height 251
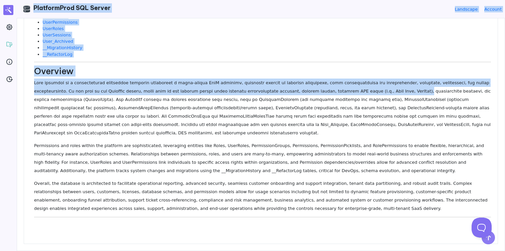
click at [195, 89] on p at bounding box center [262, 108] width 457 height 59
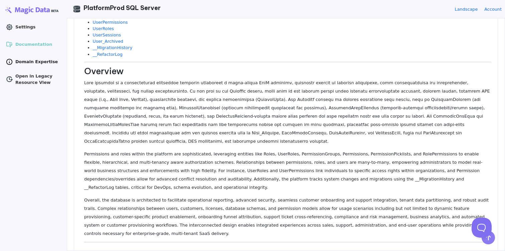
click at [13, 60] on link "Domain Expertise" at bounding box center [33, 61] width 60 height 11
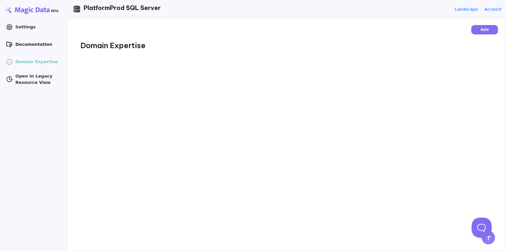
click at [28, 46] on span "Documentation" at bounding box center [33, 44] width 37 height 6
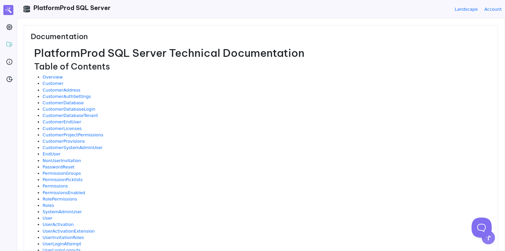
scroll to position [241, 0]
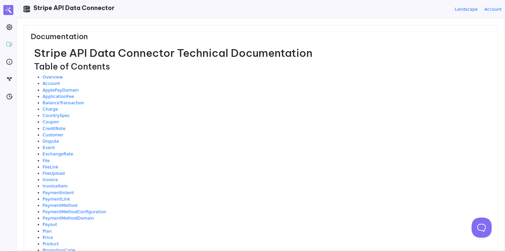
click at [153, 54] on h1 "Stripe API Data Connector Technical Documentation" at bounding box center [262, 52] width 457 height 13
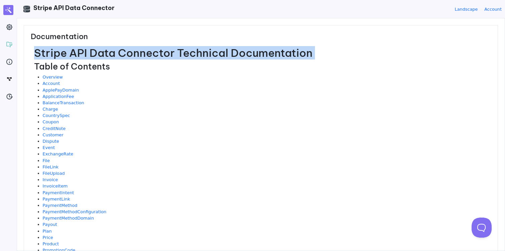
click at [153, 54] on h1 "Stripe API Data Connector Technical Documentation" at bounding box center [262, 52] width 457 height 13
click at [125, 53] on h1 "Stripe API Data Connector Technical Documentation" at bounding box center [262, 52] width 457 height 13
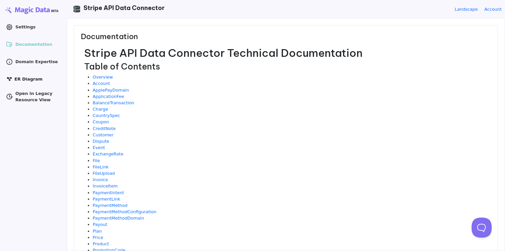
click at [9, 78] on icon at bounding box center [9, 79] width 5 height 4
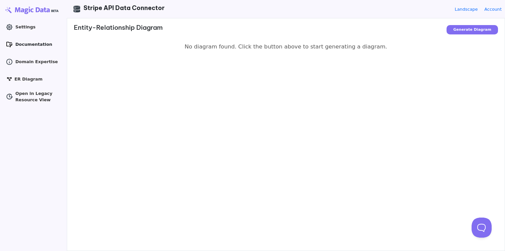
click at [19, 43] on span "Documentation" at bounding box center [33, 44] width 37 height 6
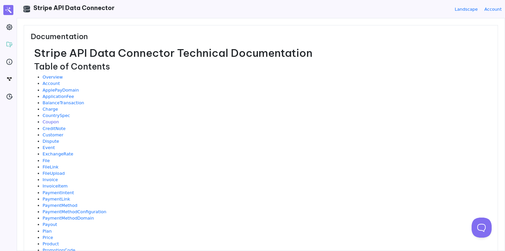
click at [53, 122] on link "Coupon" at bounding box center [51, 121] width 16 height 5
click at [56, 116] on link "CountrySpec" at bounding box center [56, 115] width 27 height 5
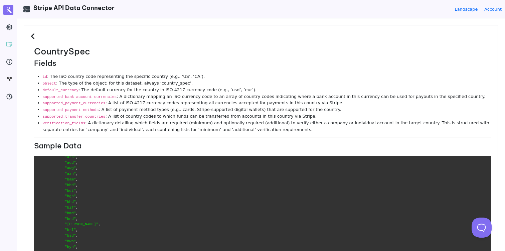
click at [33, 37] on icon at bounding box center [34, 36] width 6 height 7
